Goal: Task Accomplishment & Management: Complete application form

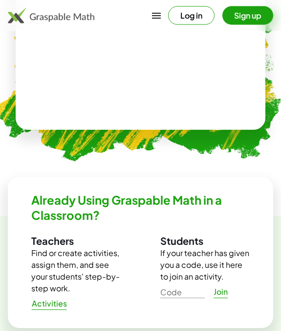
scroll to position [402, 0]
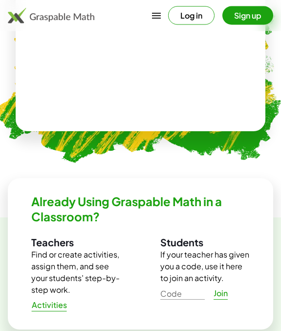
click at [198, 19] on button "Log in" at bounding box center [191, 15] width 46 height 19
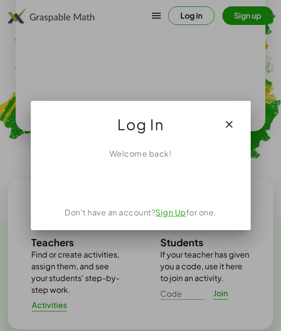
click at [160, 183] on div "Sign in with Google. Opens in new tab" at bounding box center [141, 181] width 90 height 22
click at [241, 115] on button "button" at bounding box center [229, 124] width 23 height 23
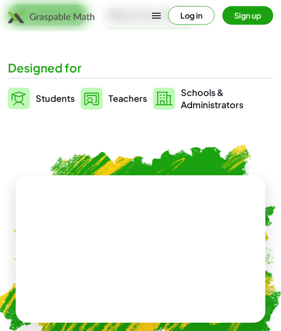
scroll to position [209, 0]
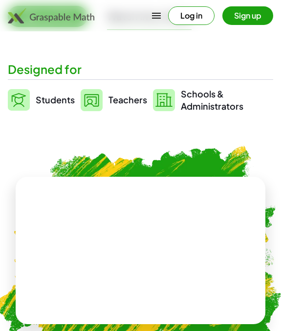
click at [151, 25] on button "button" at bounding box center [156, 15] width 23 height 23
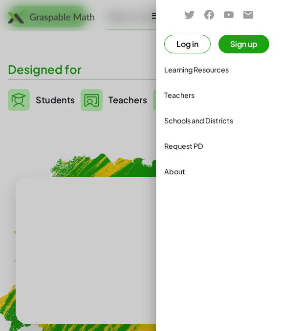
click at [212, 69] on div "Learning Resources" at bounding box center [218, 70] width 109 height 12
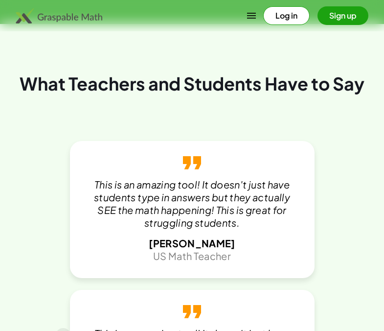
scroll to position [2166, 0]
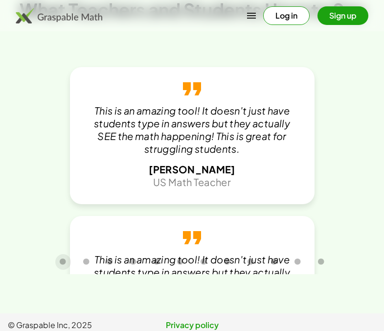
click at [250, 20] on icon "button" at bounding box center [252, 16] width 12 height 12
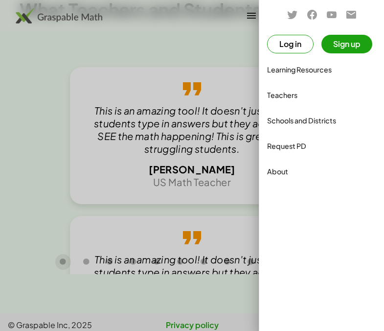
click at [281, 72] on div "Learning Resources" at bounding box center [321, 70] width 109 height 12
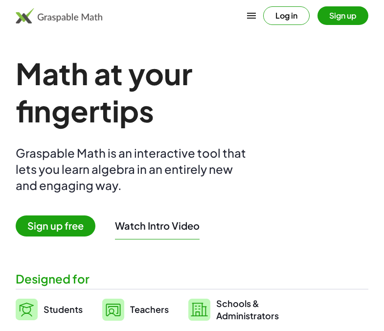
click at [287, 20] on button "Log in" at bounding box center [286, 15] width 46 height 19
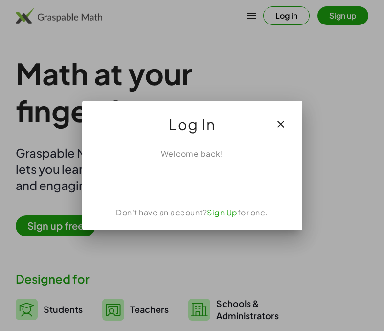
click at [204, 182] on div "Sign in with Google. Opens in new tab" at bounding box center [192, 181] width 90 height 22
click at [213, 179] on div "Sign in with Google. Opens in new tab" at bounding box center [192, 181] width 90 height 22
click at [194, 174] on div "Sign in with Google. Opens in new tab" at bounding box center [192, 181] width 90 height 22
click at [205, 182] on div "Sign in with Google. Opens in new tab" at bounding box center [192, 181] width 90 height 22
click at [207, 186] on div "Sign in with Google. Opens in new tab" at bounding box center [192, 181] width 90 height 22
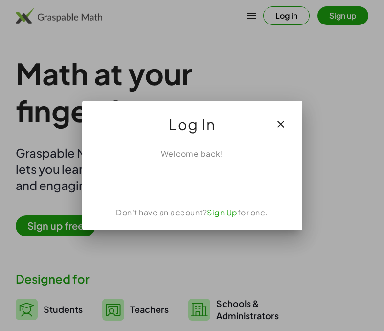
click at [231, 214] on link "Sign Up" at bounding box center [222, 212] width 31 height 10
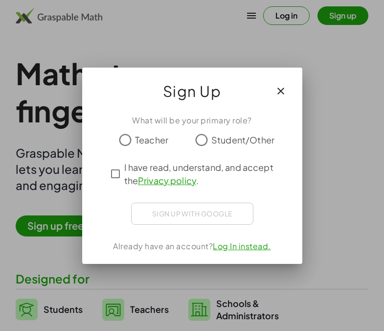
click at [210, 176] on span "I have read, understand, and accept the Privacy policy ." at bounding box center [201, 173] width 154 height 26
click at [291, 84] on button "button" at bounding box center [280, 90] width 23 height 23
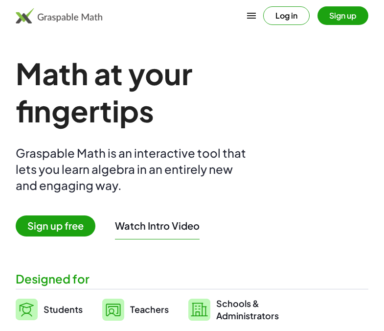
click at [291, 23] on button "Log in" at bounding box center [286, 15] width 46 height 19
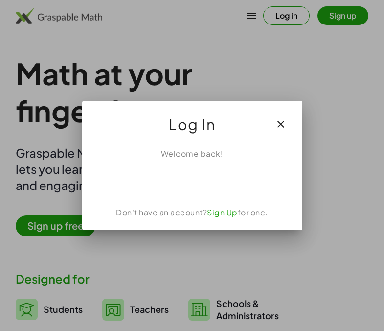
click at [195, 186] on div "Sign in with Google. Opens in new tab" at bounding box center [192, 181] width 90 height 22
click at [219, 181] on div "Sign in with Google. Opens in new tab" at bounding box center [192, 181] width 90 height 22
click at [222, 214] on link "Sign Up" at bounding box center [222, 212] width 31 height 10
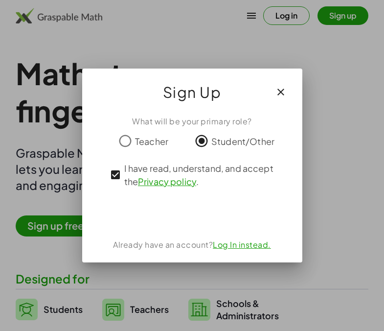
click at [211, 218] on div "Sign in with Google. Opens in new tab" at bounding box center [192, 214] width 90 height 22
click at [203, 217] on div "Sign in with Google. Opens in new tab" at bounding box center [192, 214] width 90 height 22
click at [250, 246] on link "Log In instead." at bounding box center [242, 244] width 58 height 10
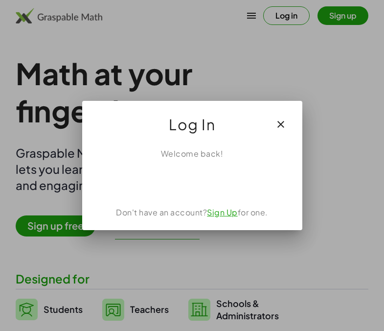
click at [200, 183] on div "Sign in with Google. Opens in new tab" at bounding box center [192, 181] width 90 height 22
click at [197, 198] on div "Welcome back! Don't have an account? Sign Up for one." at bounding box center [192, 185] width 220 height 90
click at [196, 198] on div "Welcome back! Don't have an account? Sign Up for one." at bounding box center [192, 185] width 220 height 90
click at [203, 177] on div "Sign in with Google. Opens in new tab" at bounding box center [192, 181] width 90 height 22
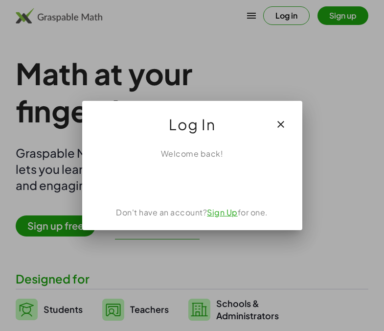
click at [192, 187] on div "Sign in with Google. Opens in new tab" at bounding box center [192, 181] width 90 height 22
click at [191, 187] on div "Sign in with Google. Opens in new tab" at bounding box center [192, 181] width 90 height 22
click at [195, 197] on div "Welcome back! Don't have an account? Sign Up for one." at bounding box center [192, 185] width 220 height 90
click at [209, 191] on div "Sign in with Google. Opens in new tab" at bounding box center [192, 181] width 90 height 22
click at [212, 194] on div "Welcome back! Don't have an account? Sign Up for one." at bounding box center [192, 185] width 220 height 90
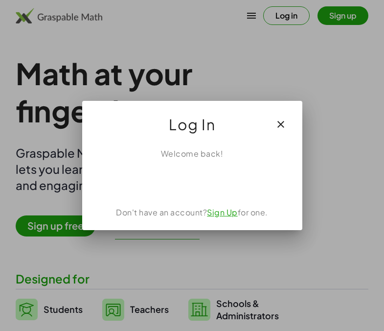
click at [221, 174] on div "Sign in with Google. Opens in new tab" at bounding box center [192, 181] width 90 height 22
click at [211, 184] on div "Sign in with Google. Opens in new tab" at bounding box center [192, 181] width 90 height 22
click at [284, 129] on icon "button" at bounding box center [281, 124] width 12 height 12
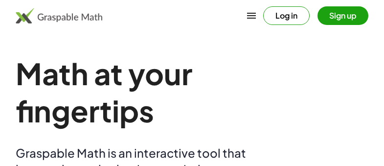
click at [295, 24] on button "Log in" at bounding box center [286, 15] width 46 height 19
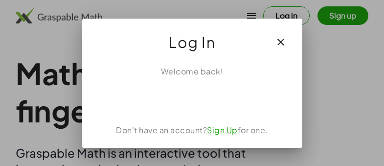
click at [213, 96] on div "Sign in with Google. Opens in new tab" at bounding box center [192, 99] width 90 height 22
